Goal: Information Seeking & Learning: Learn about a topic

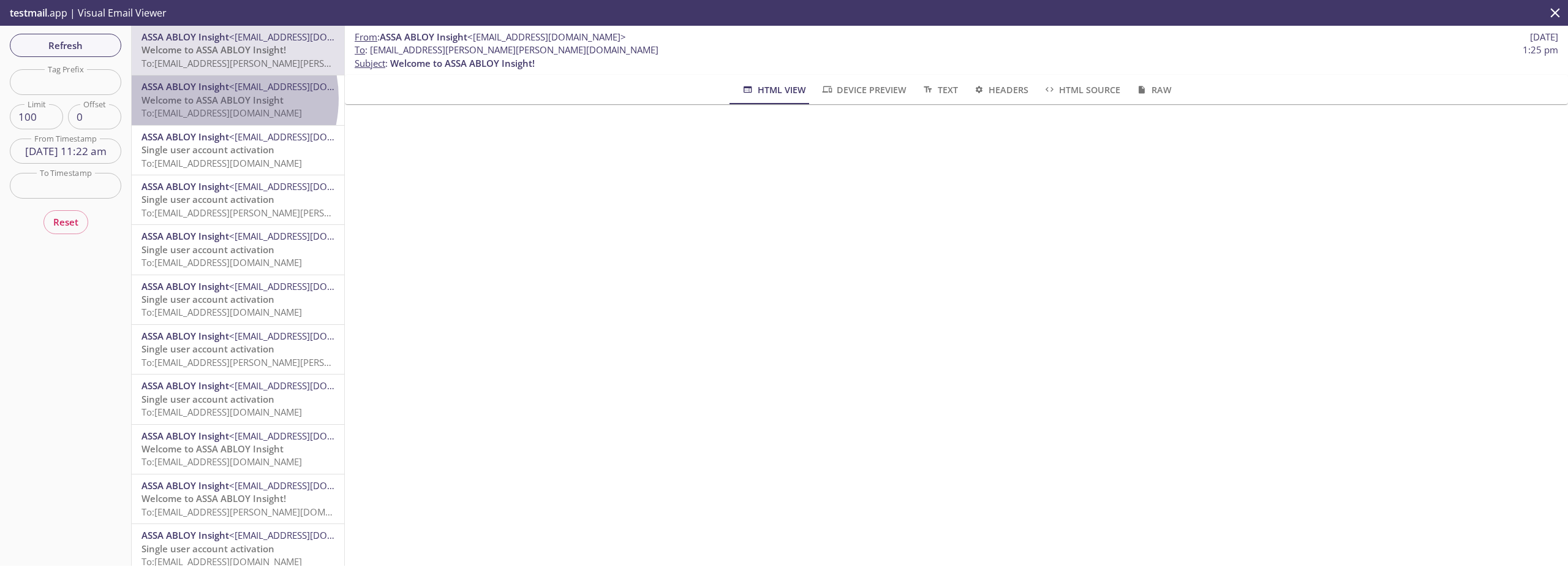
click at [206, 98] on span "Welcome to ASSA ABLOY Insight" at bounding box center [212, 100] width 142 height 12
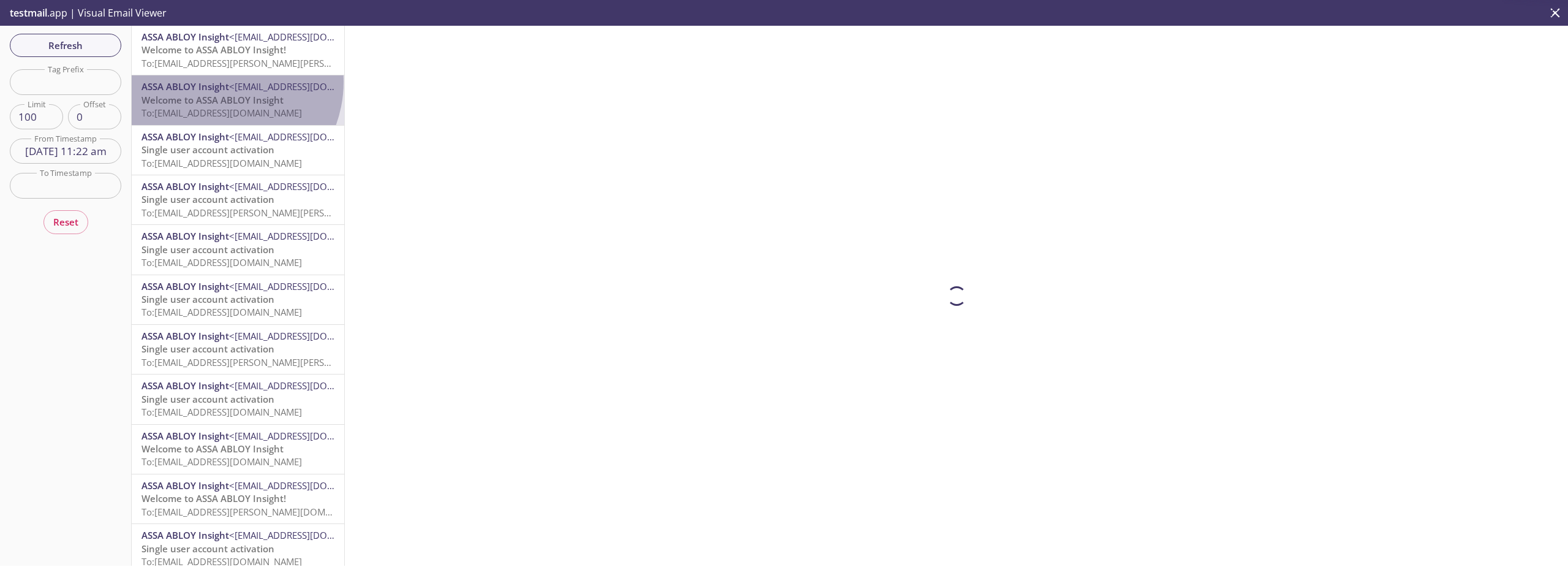
click at [216, 81] on span "ASSA ABLOY Insight" at bounding box center [185, 86] width 87 height 12
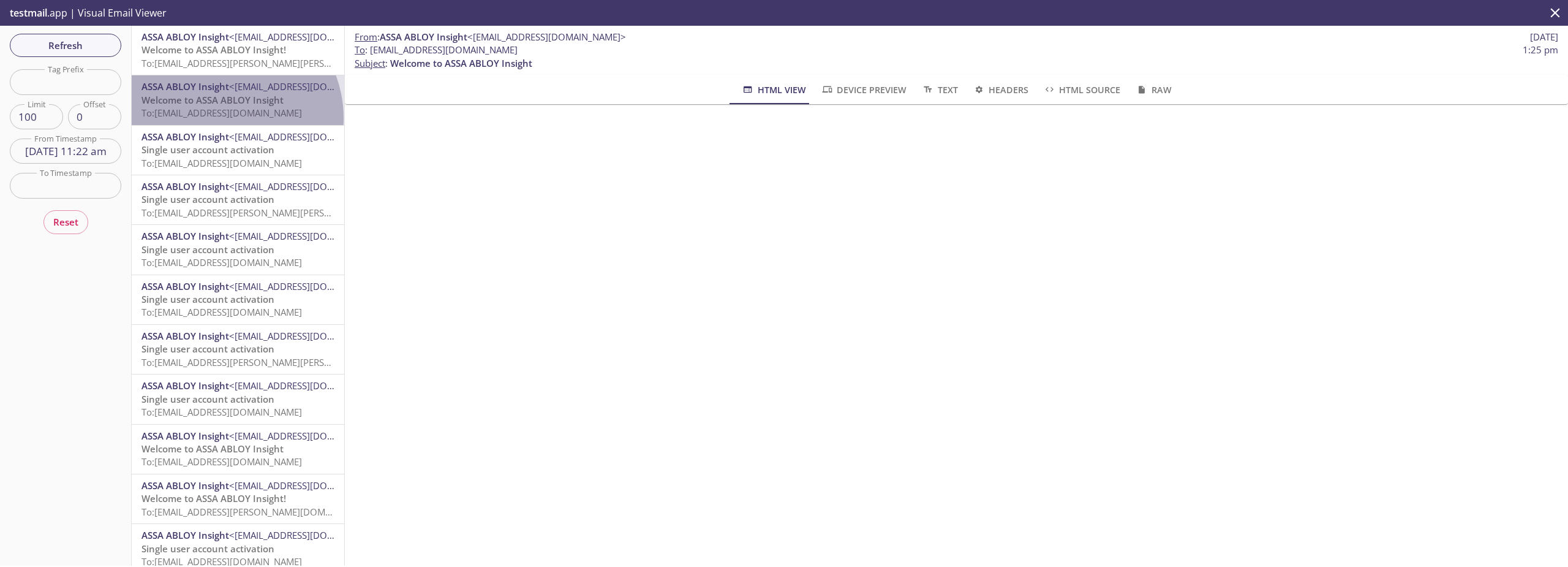
click at [221, 117] on span "To: [EMAIL_ADDRESS][DOMAIN_NAME]" at bounding box center [221, 113] width 160 height 12
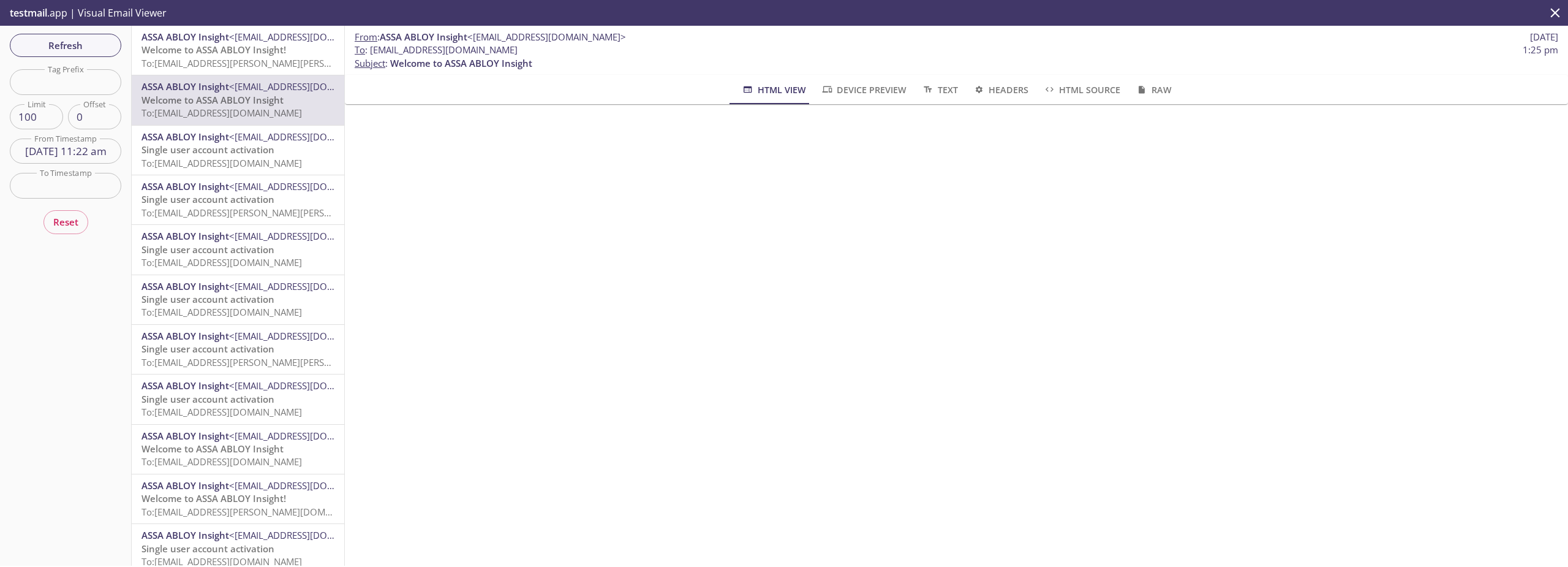
click at [267, 56] on span "Welcome to ASSA ABLOY Insight!" at bounding box center [214, 50] width 145 height 12
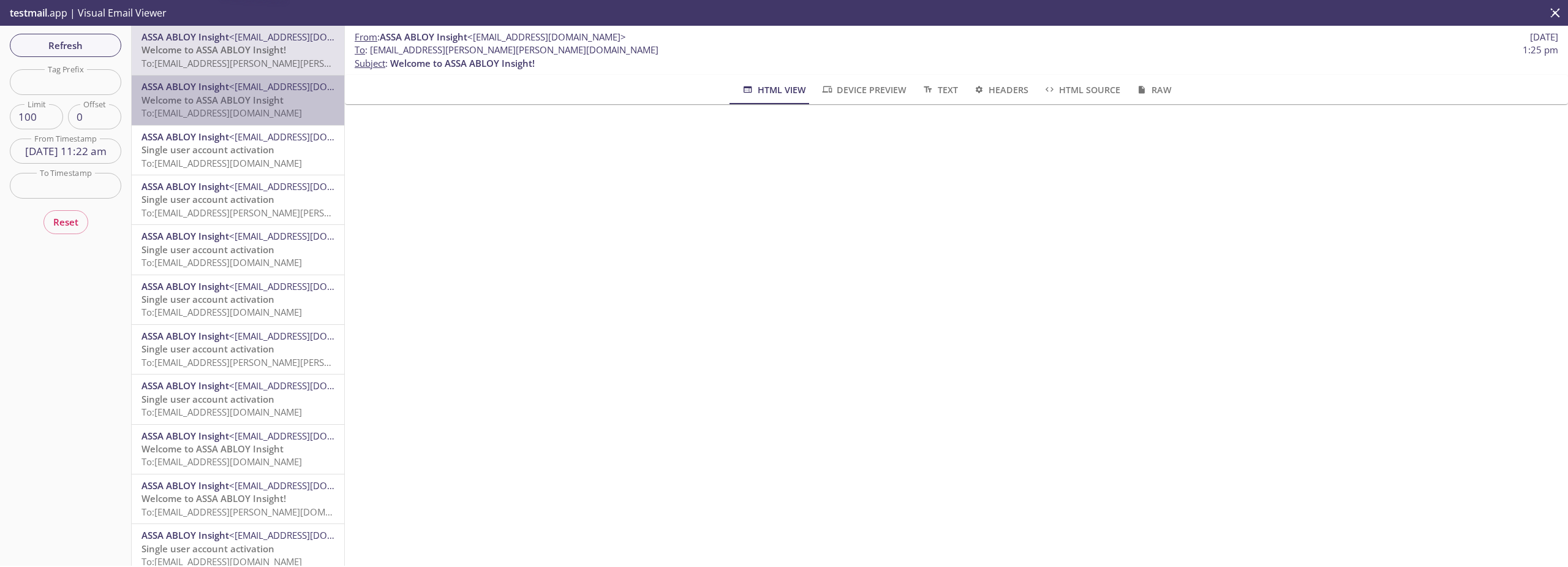
click at [258, 107] on span "To: [EMAIL_ADDRESS][DOMAIN_NAME]" at bounding box center [221, 113] width 160 height 12
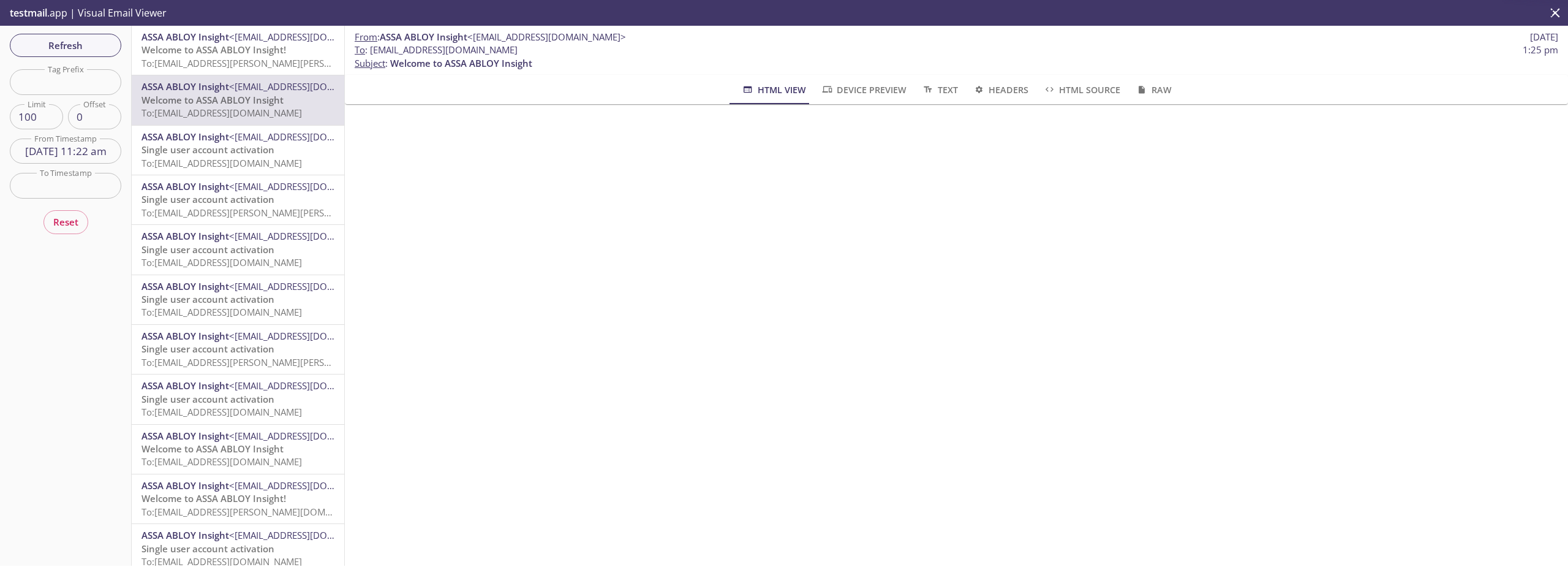
click at [258, 100] on span "Welcome to ASSA ABLOY Insight" at bounding box center [212, 100] width 142 height 12
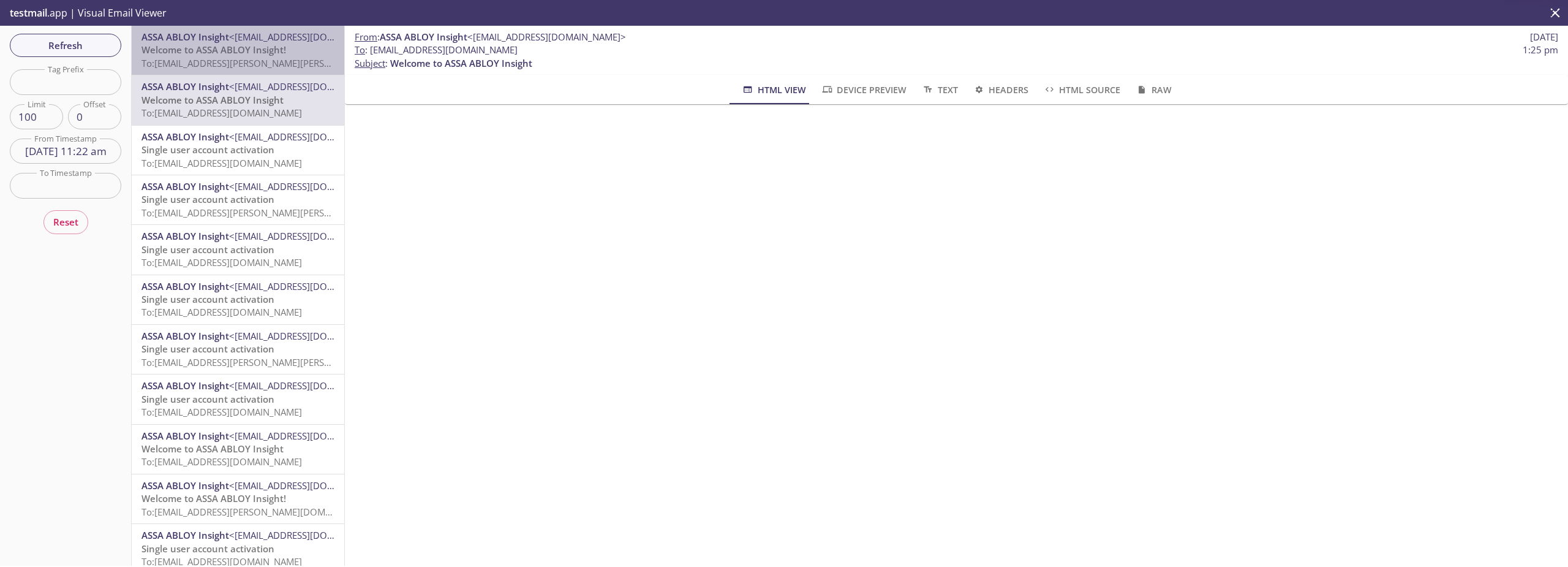
click at [269, 74] on div "ASSA ABLOY Insight <[EMAIL_ADDRESS][DOMAIN_NAME]> Welcome to ASSA ABLOY Insight…" at bounding box center [238, 51] width 212 height 49
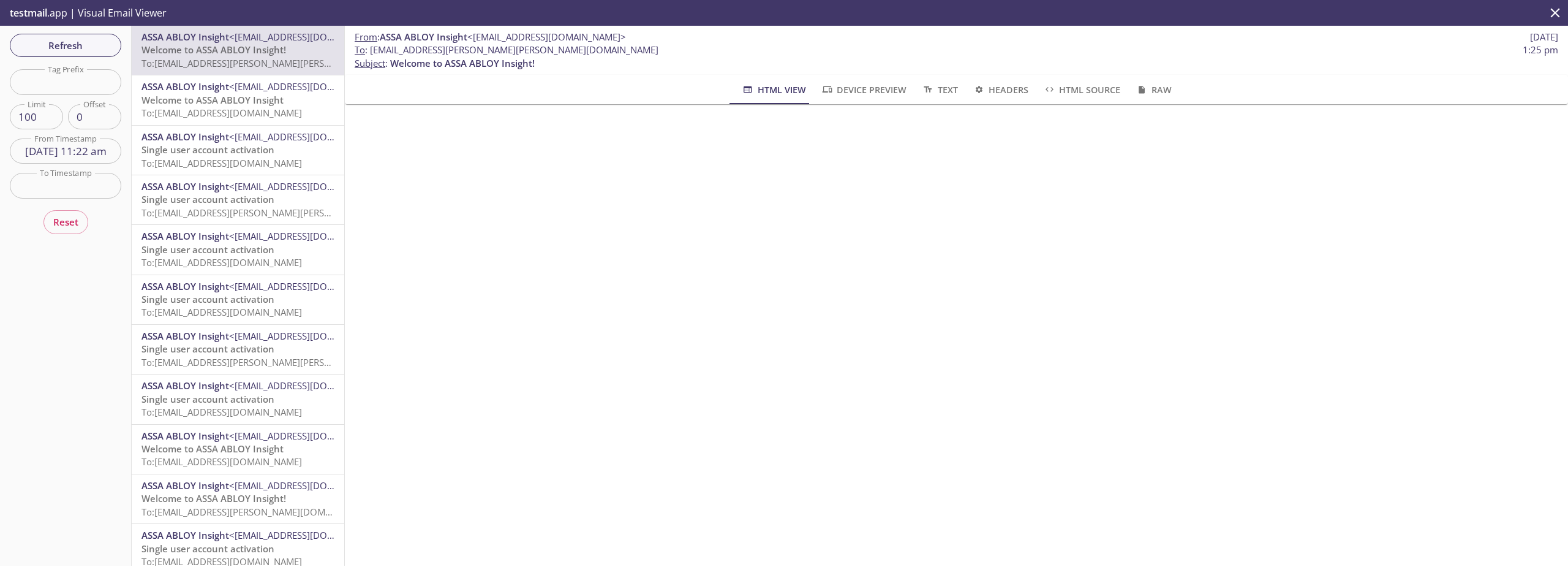
click at [258, 111] on span "To: [EMAIL_ADDRESS][DOMAIN_NAME]" at bounding box center [221, 113] width 160 height 12
